Goal: Find specific page/section: Find specific page/section

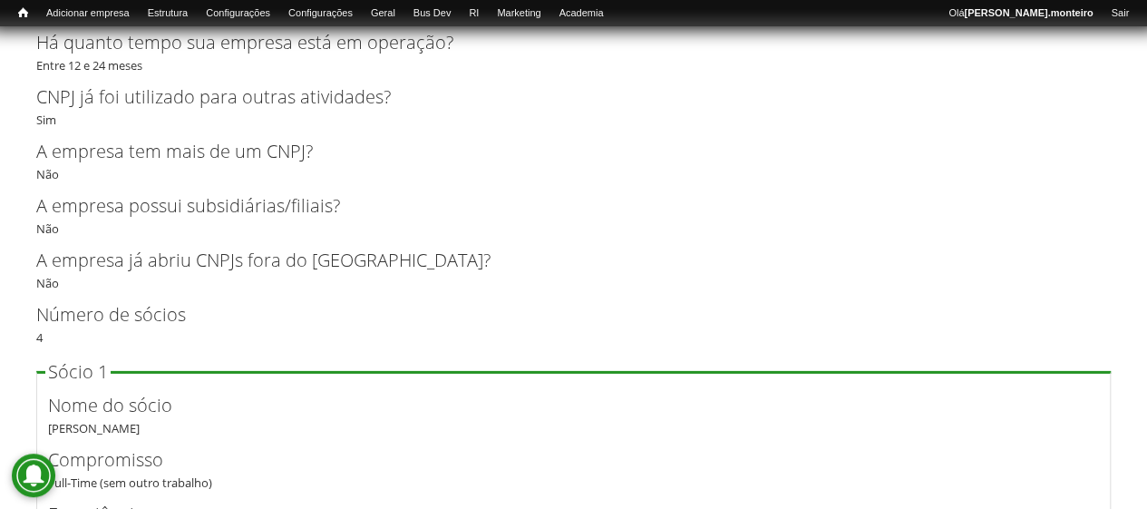
scroll to position [2316, 0]
